Goal: Transaction & Acquisition: Obtain resource

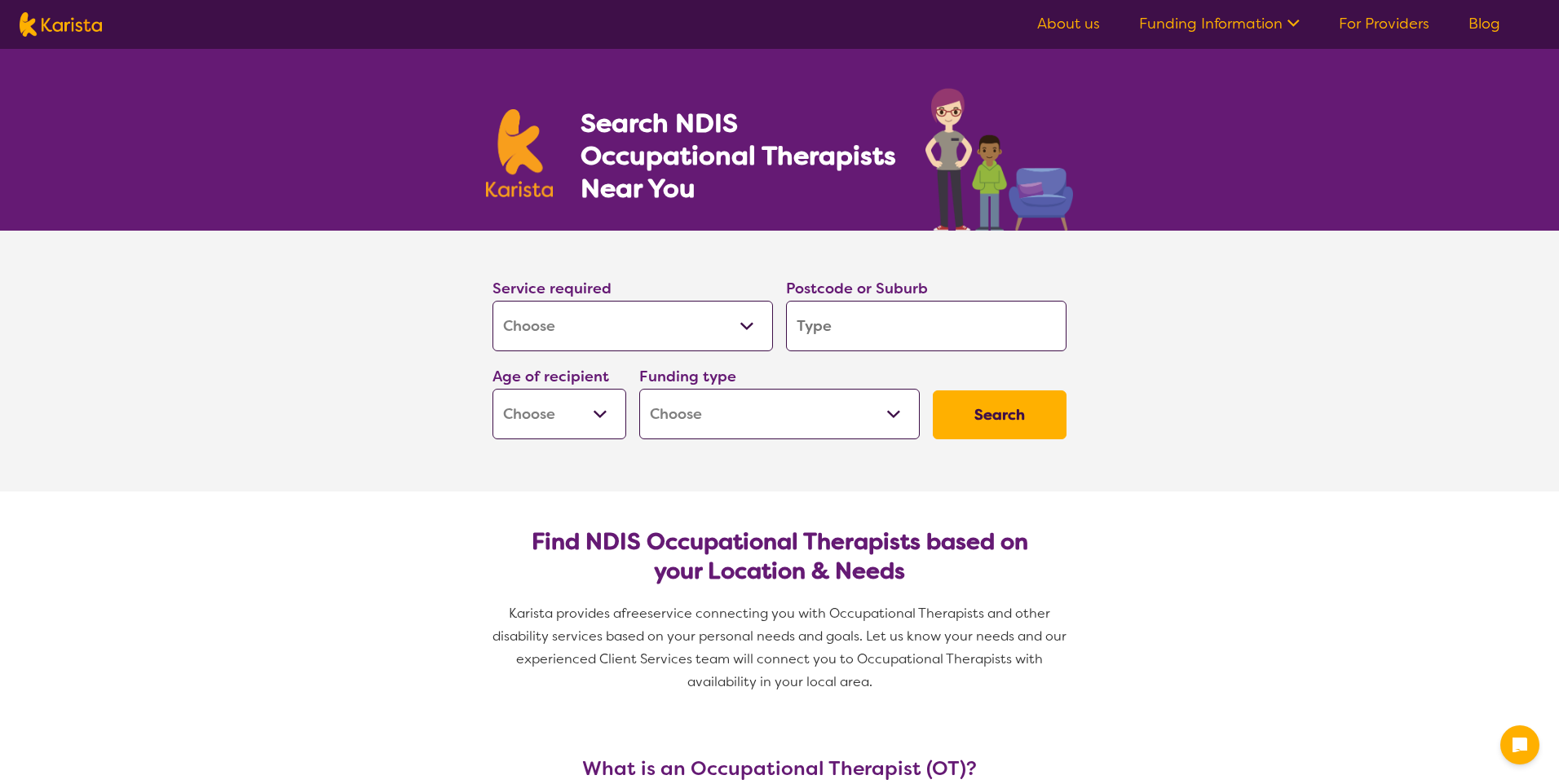
select select "[MEDICAL_DATA]"
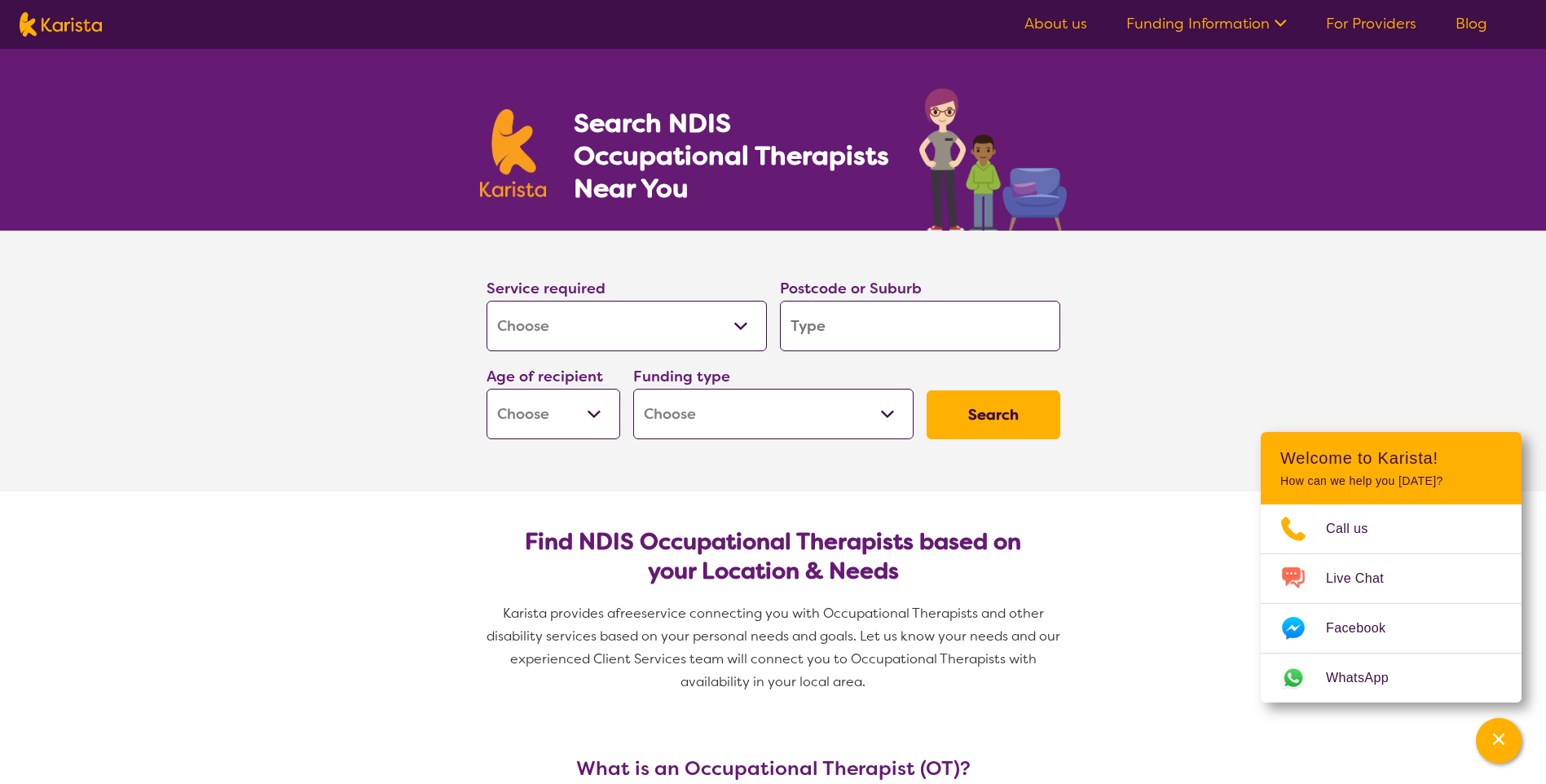
click at [843, 334] on input "search" at bounding box center [920, 326] width 281 height 50
type input "6"
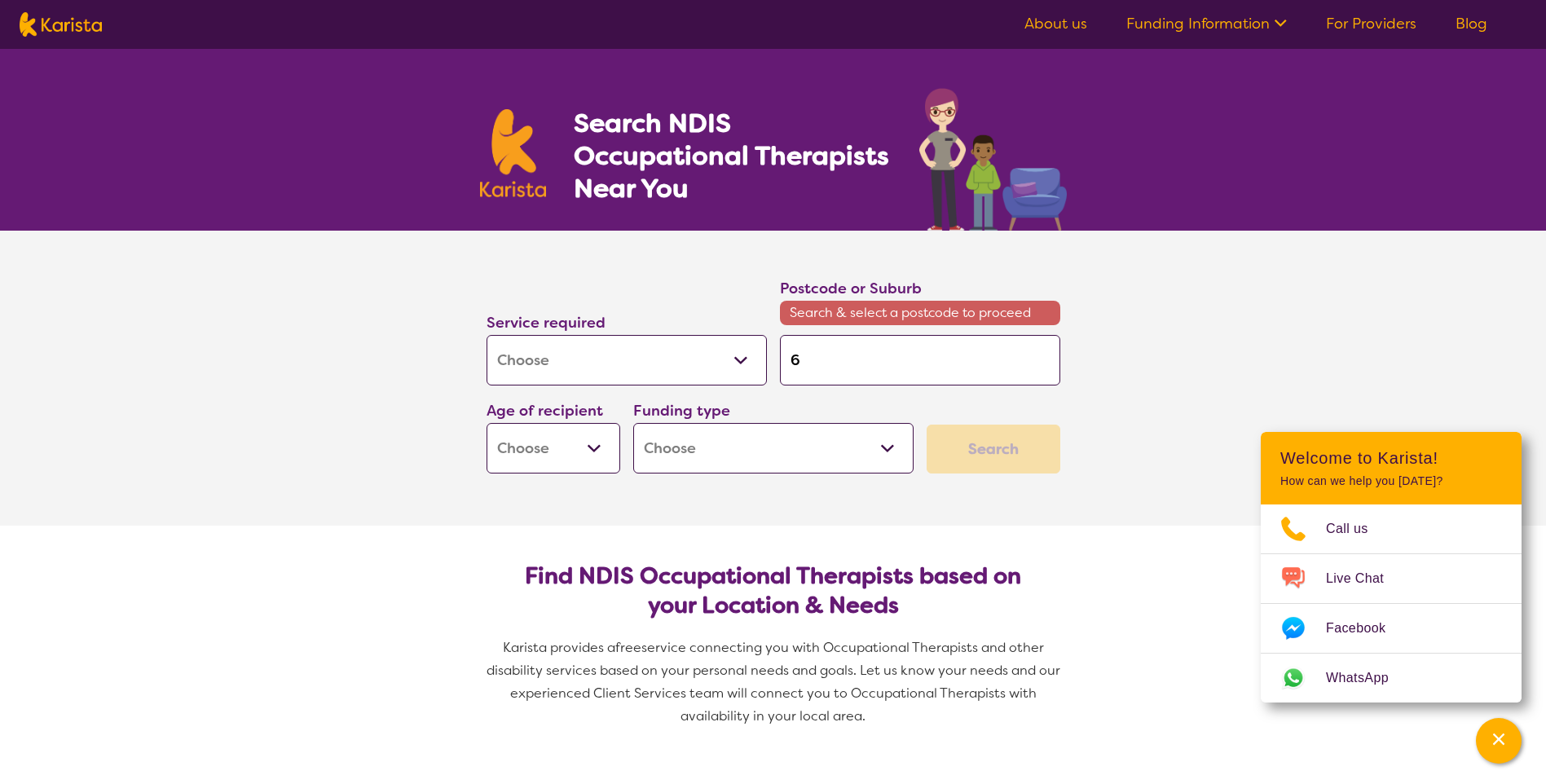
type input "61"
type input "616"
type input "6164"
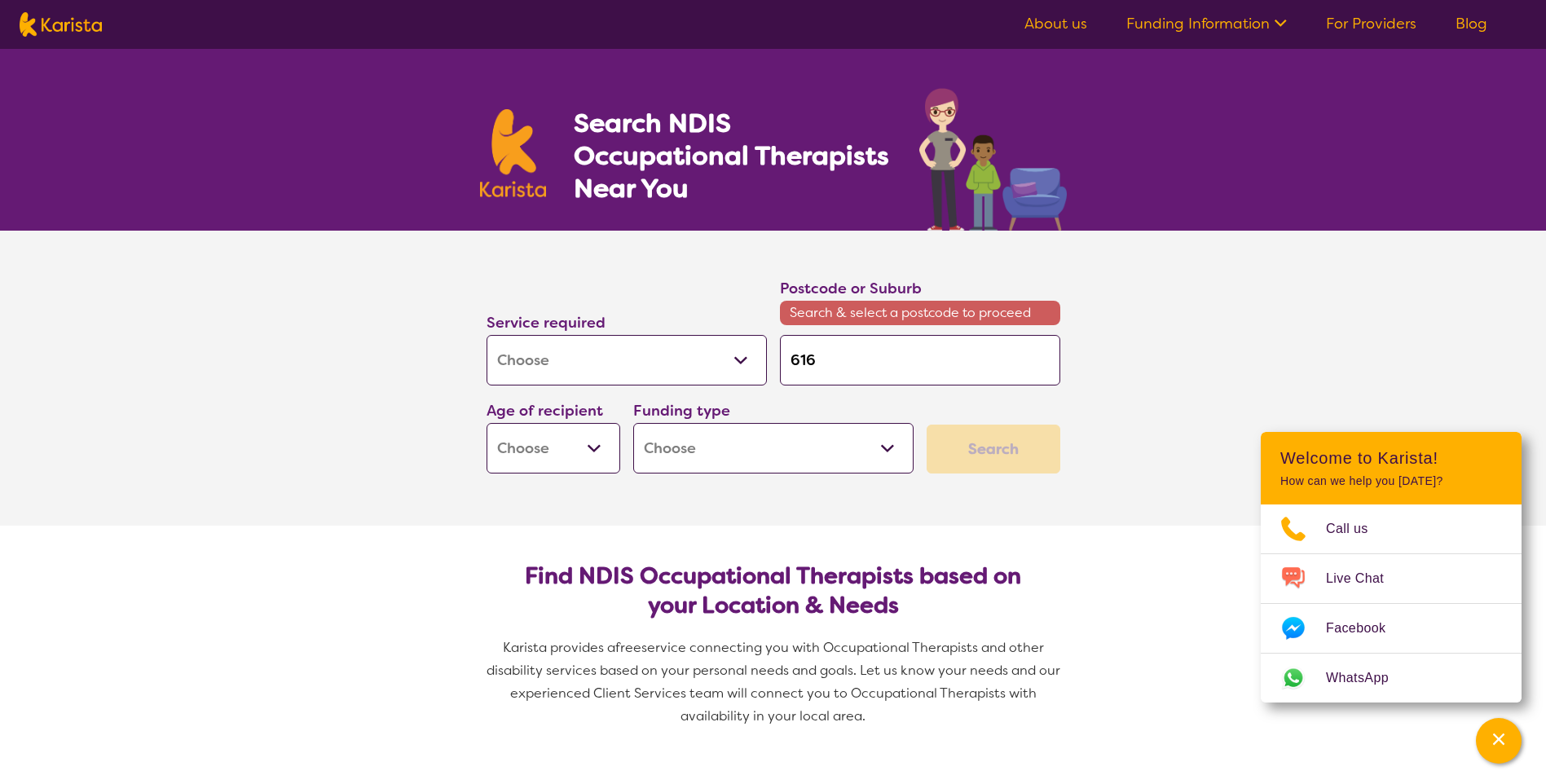
type input "6164"
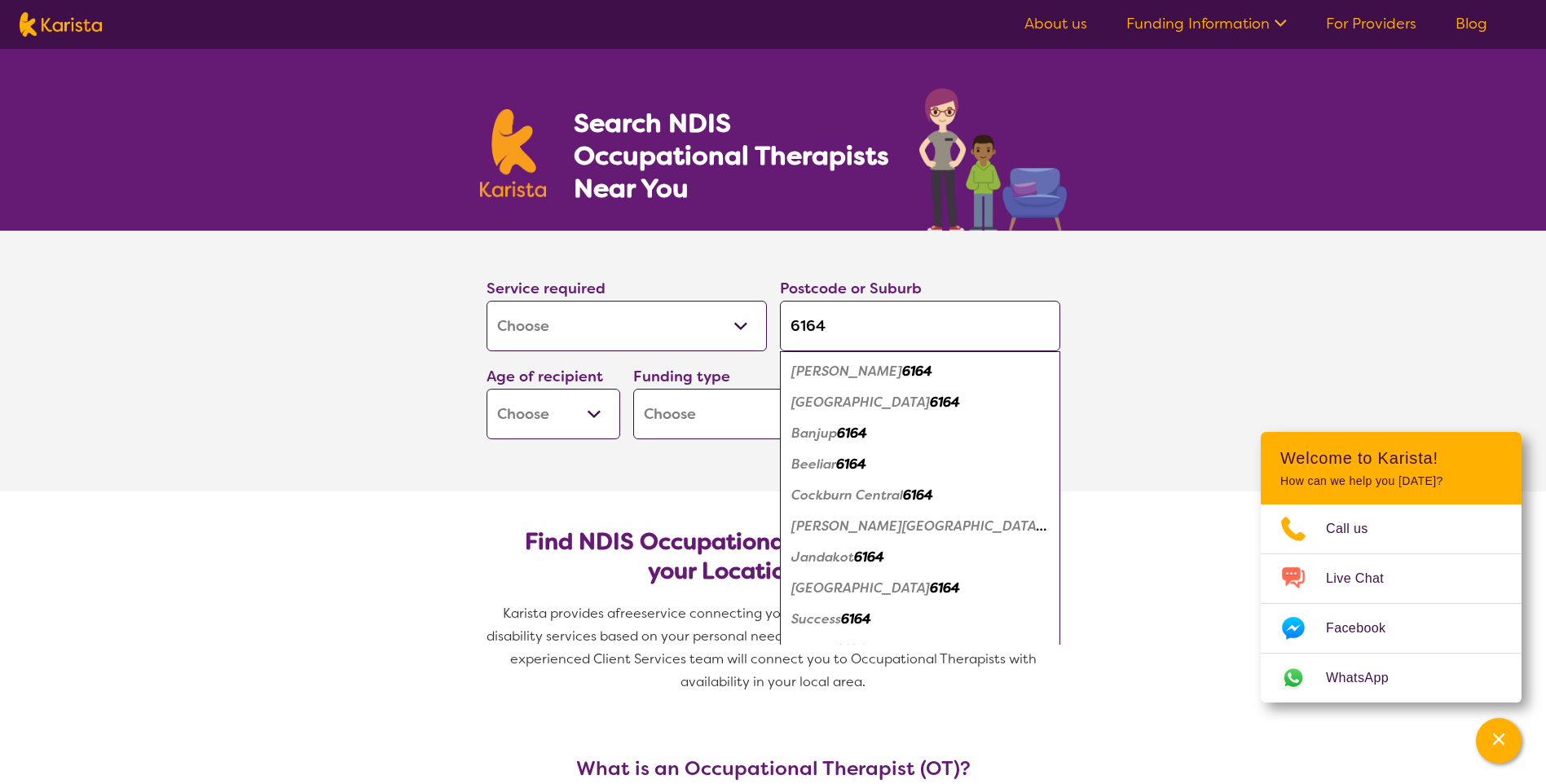
type input "6164"
click at [839, 560] on em "Jandakot" at bounding box center [822, 556] width 62 height 17
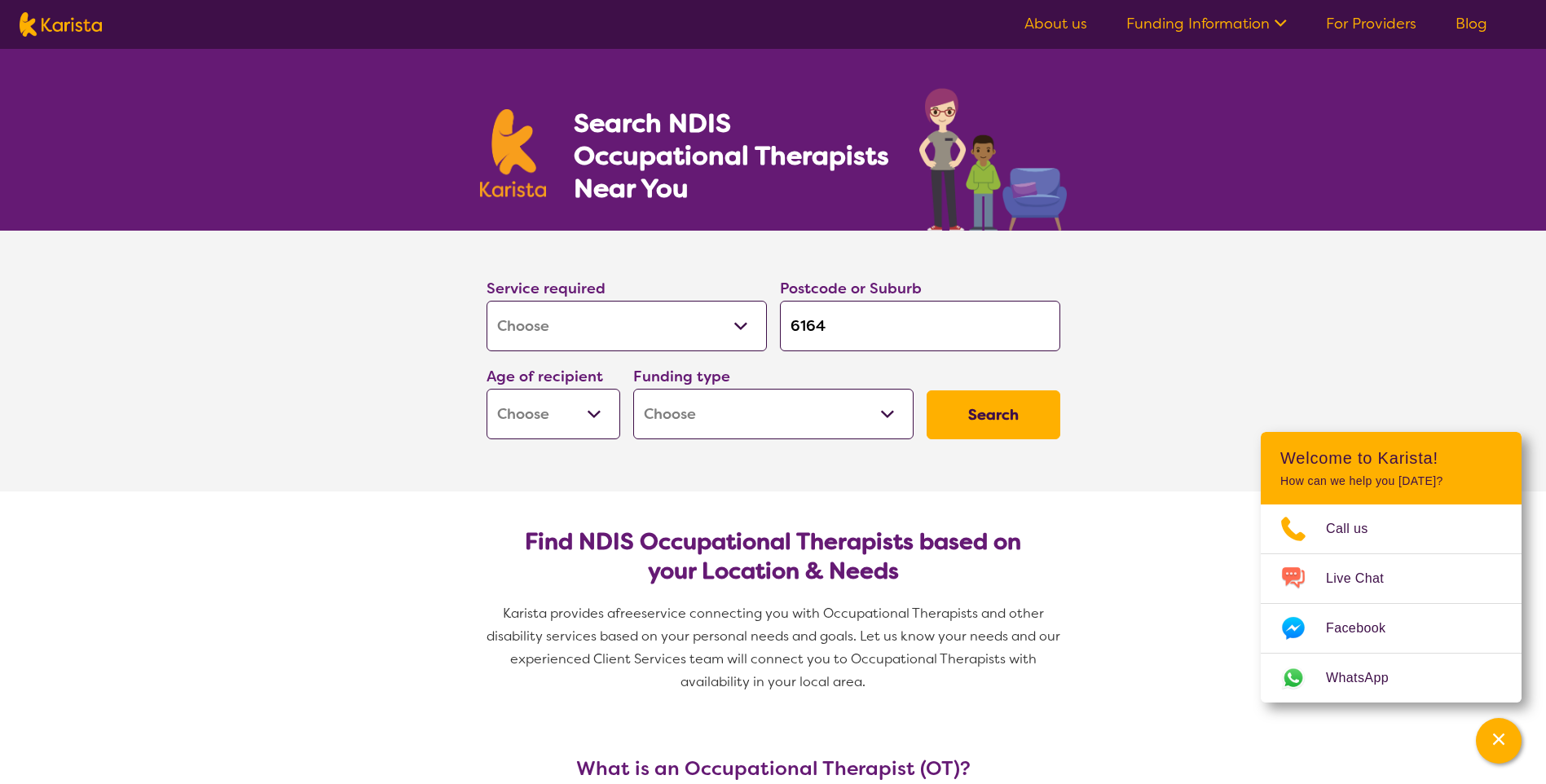
click at [593, 418] on select "Early Childhood - 0 to 9 Child - 10 to 11 Adolescent - 12 to 17 Adult - 18 to 6…" at bounding box center [553, 414] width 134 height 50
select select "CH"
click at [487, 389] on select "Early Childhood - 0 to 9 Child - 10 to 11 Adolescent - 12 to 17 Adult - 18 to 6…" at bounding box center [553, 414] width 134 height 50
select select "CH"
click at [593, 412] on select "Early Childhood - 0 to 9 Child - 10 to 11 Adolescent - 12 to 17 Adult - 18 to 6…" at bounding box center [553, 414] width 134 height 50
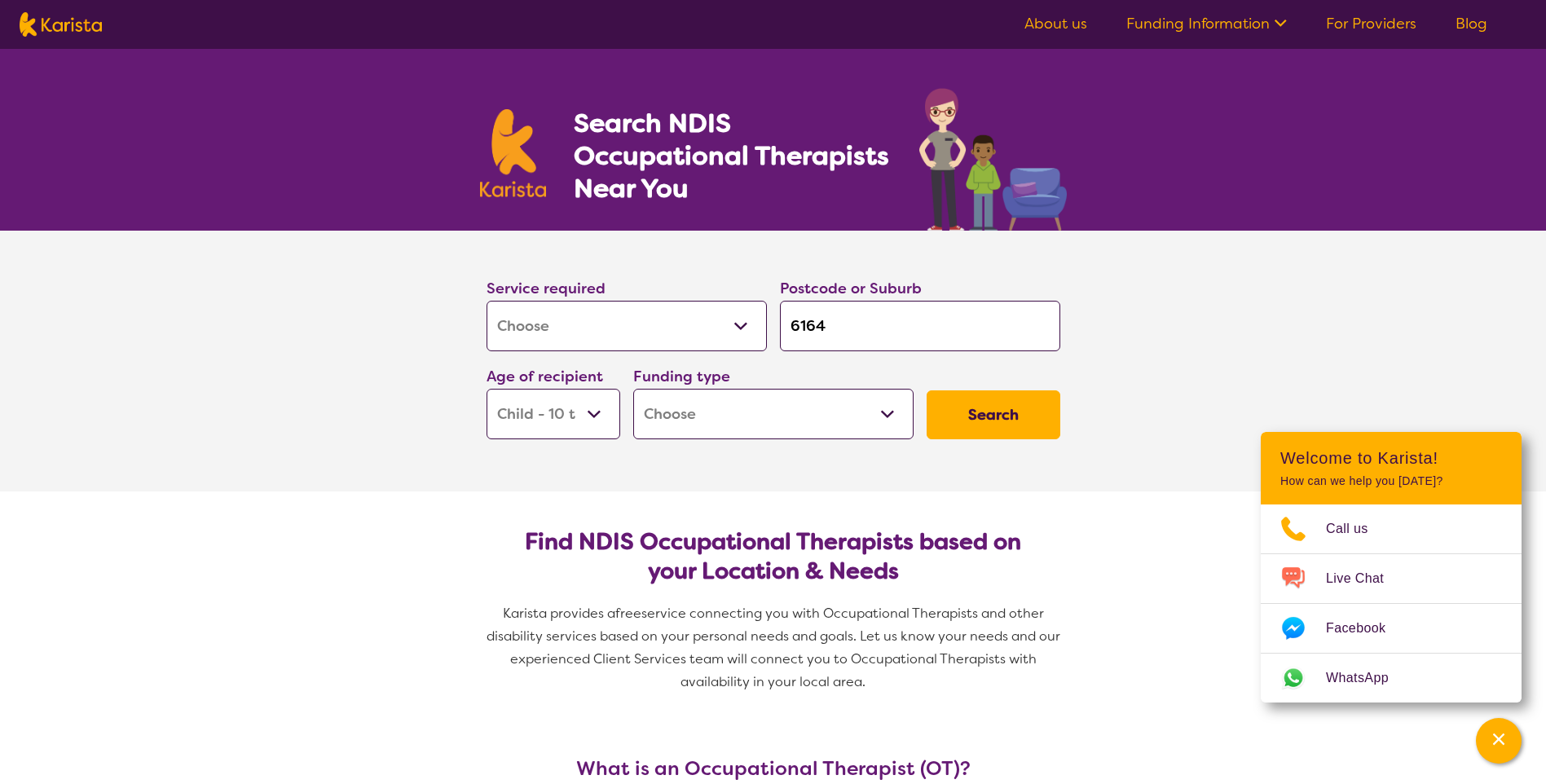
click at [487, 389] on select "Early Childhood - 0 to 9 Child - 10 to 11 Adolescent - 12 to 17 Adult - 18 to 6…" at bounding box center [553, 414] width 134 height 50
click at [886, 414] on select "Home Care Package (HCP) National Disability Insurance Scheme (NDIS) I don't know" at bounding box center [773, 414] width 281 height 50
select select "NDIS"
click at [634, 389] on select "Home Care Package (HCP) National Disability Insurance Scheme (NDIS) I don't know" at bounding box center [773, 414] width 281 height 50
select select "NDIS"
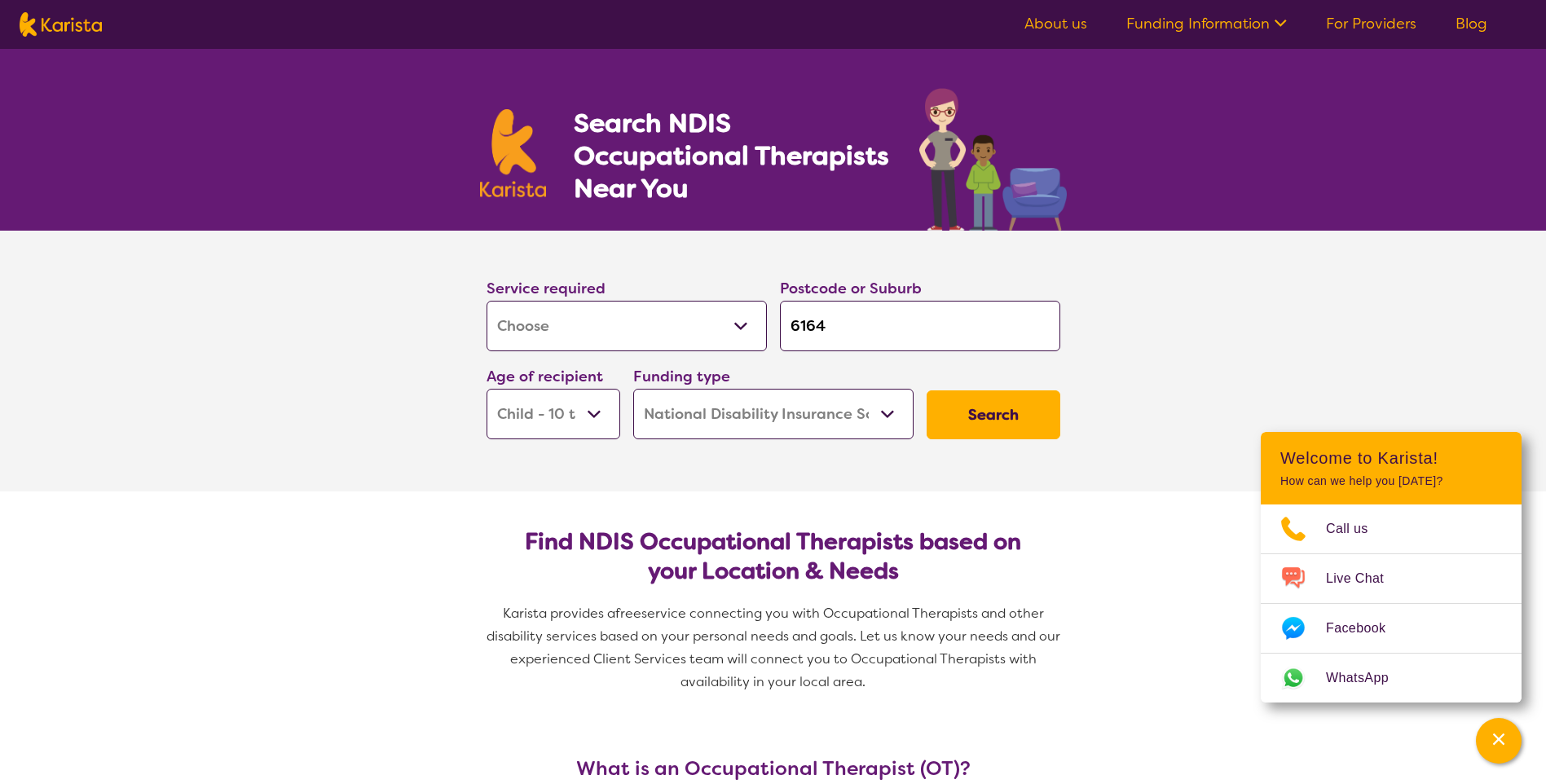
click at [988, 414] on button "Search" at bounding box center [993, 415] width 134 height 49
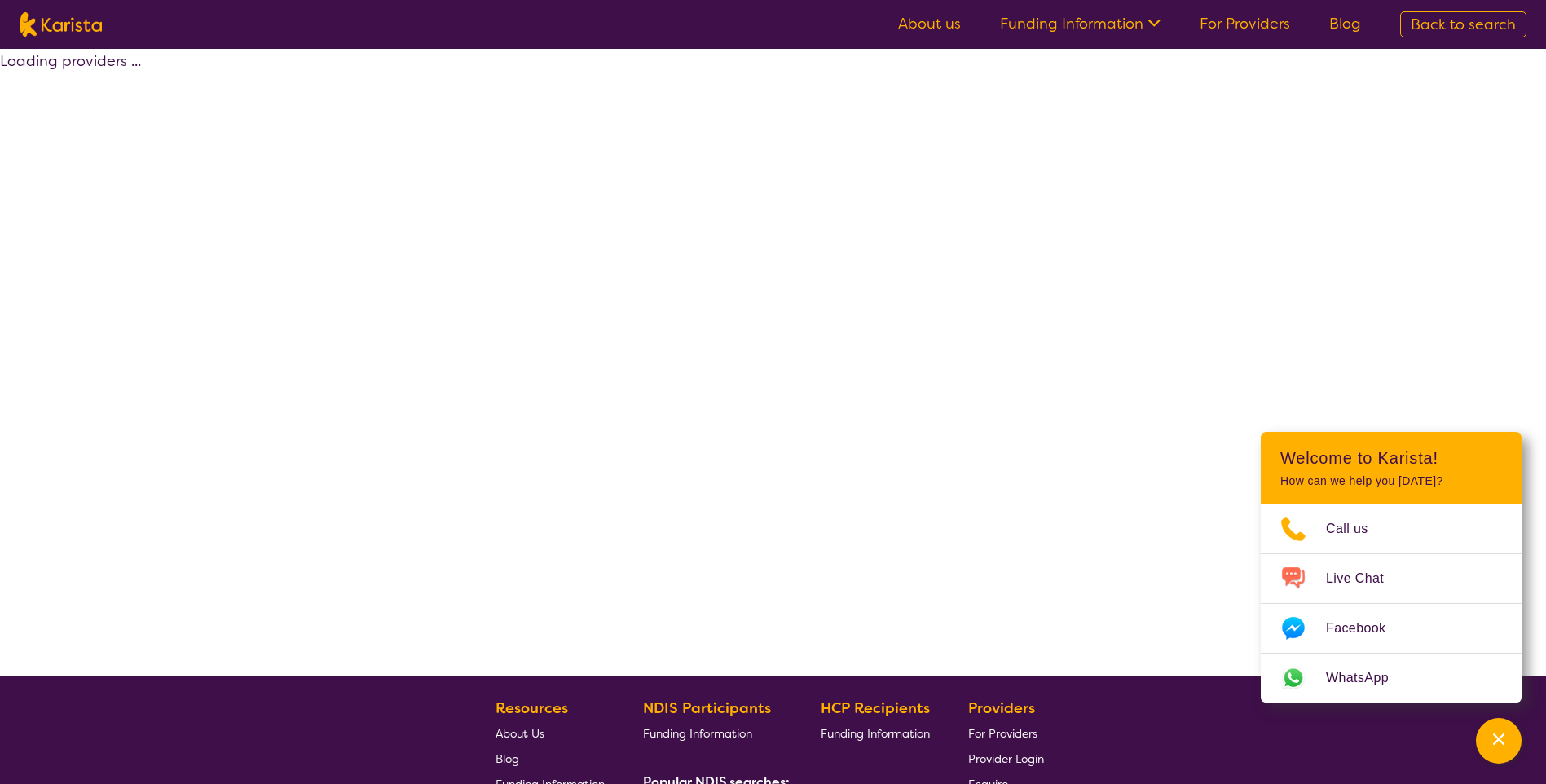
select select "by_score"
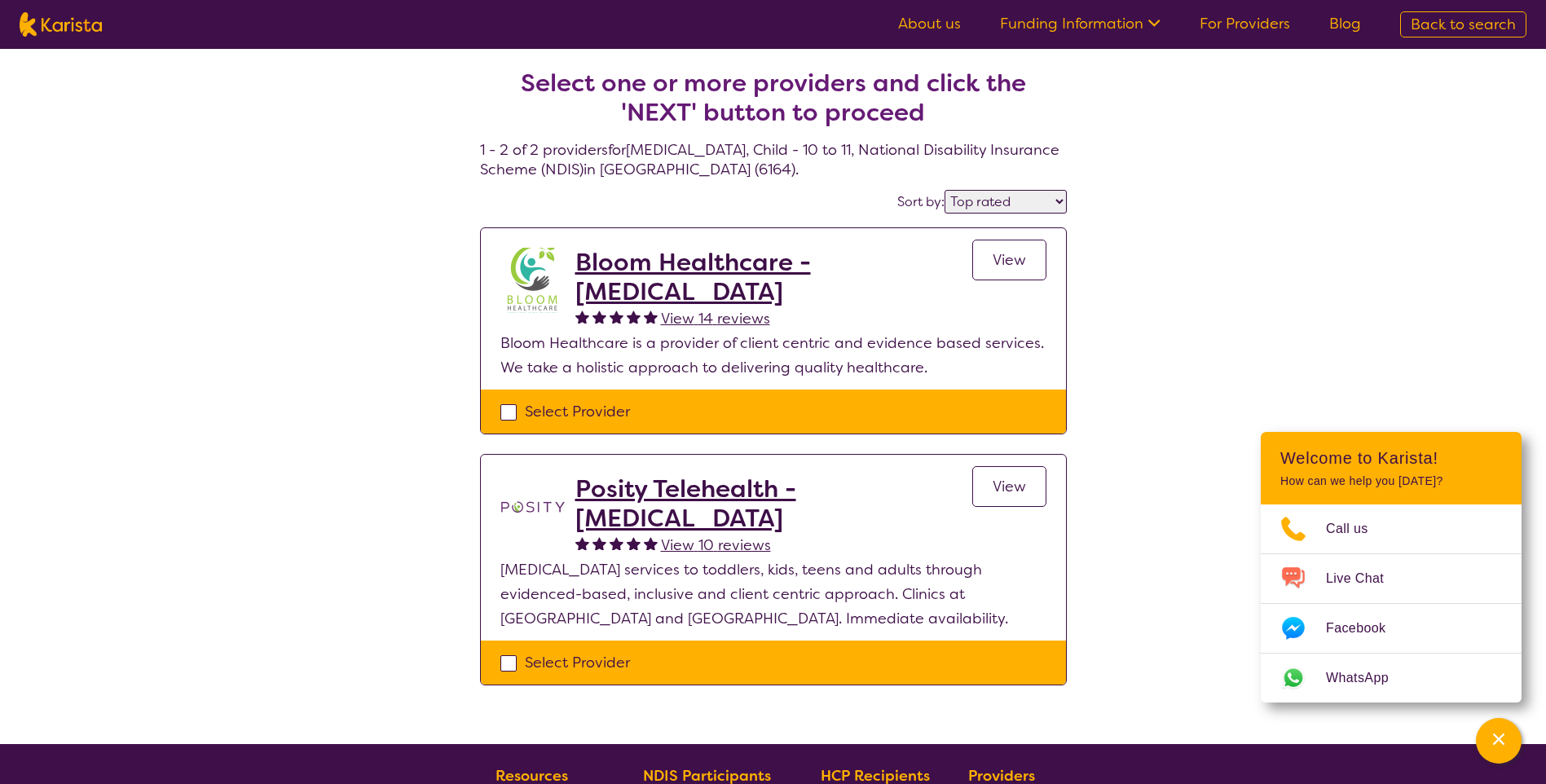
click at [997, 269] on span "View" at bounding box center [1009, 260] width 33 height 19
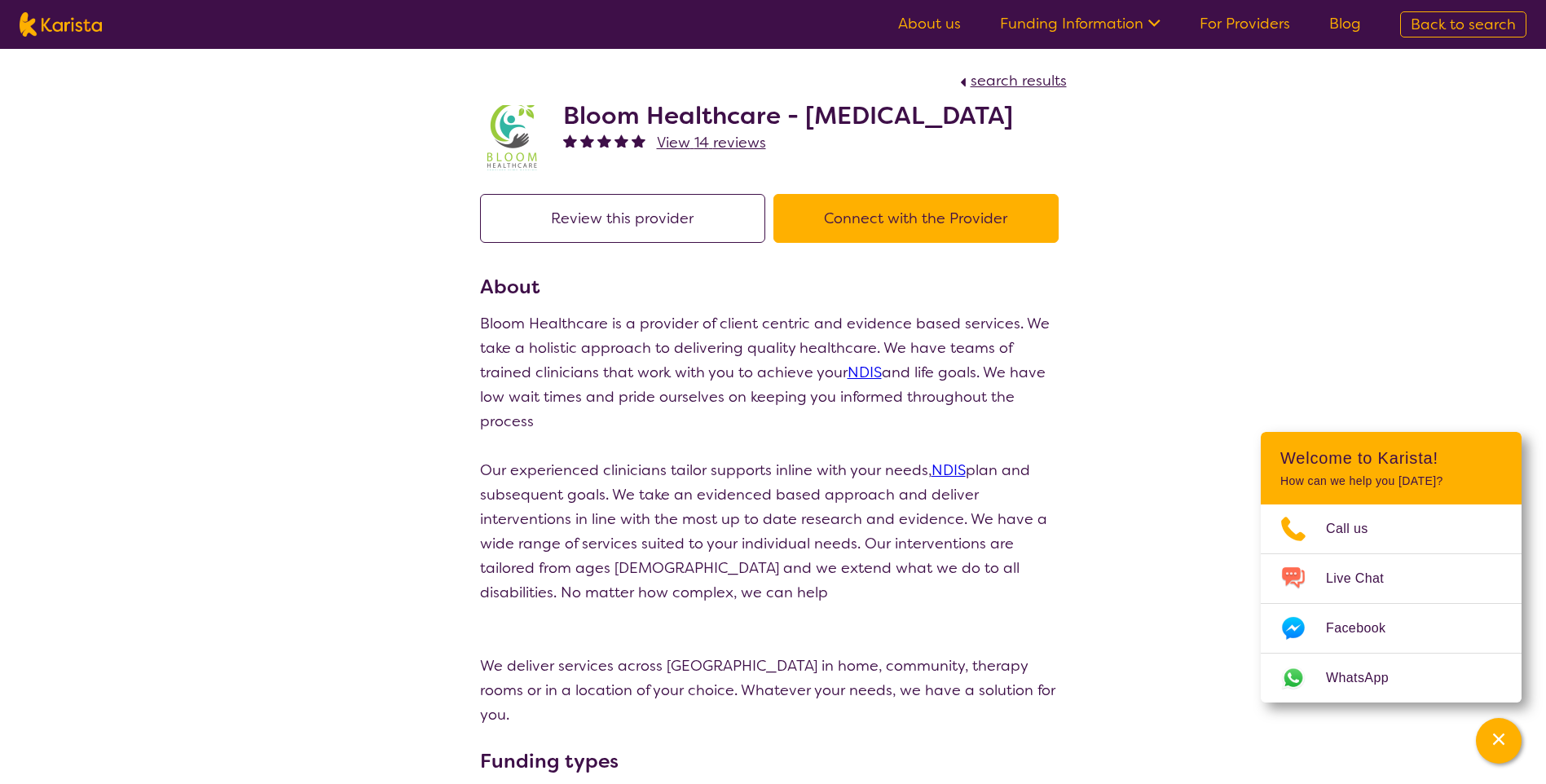
click at [940, 243] on button "Connect with the Provider" at bounding box center [916, 218] width 285 height 49
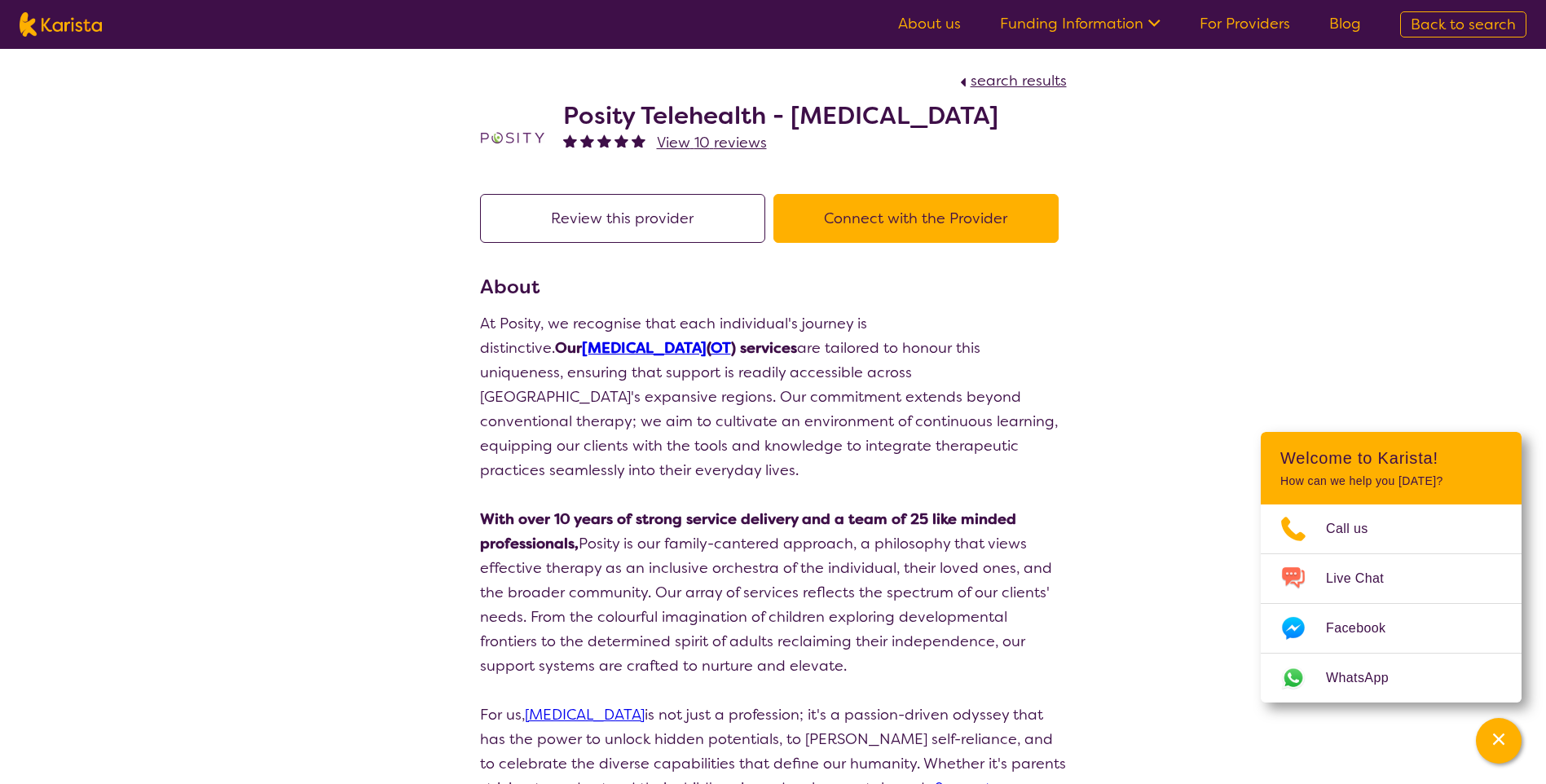
click at [891, 227] on button "Connect with the Provider" at bounding box center [916, 218] width 285 height 49
